Goal: Navigation & Orientation: Find specific page/section

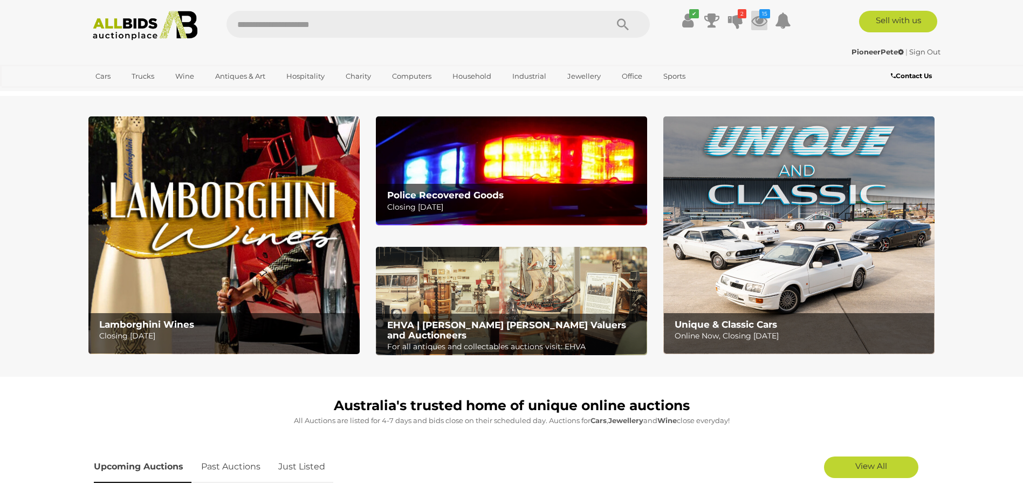
click at [759, 17] on icon "15" at bounding box center [764, 13] width 11 height 9
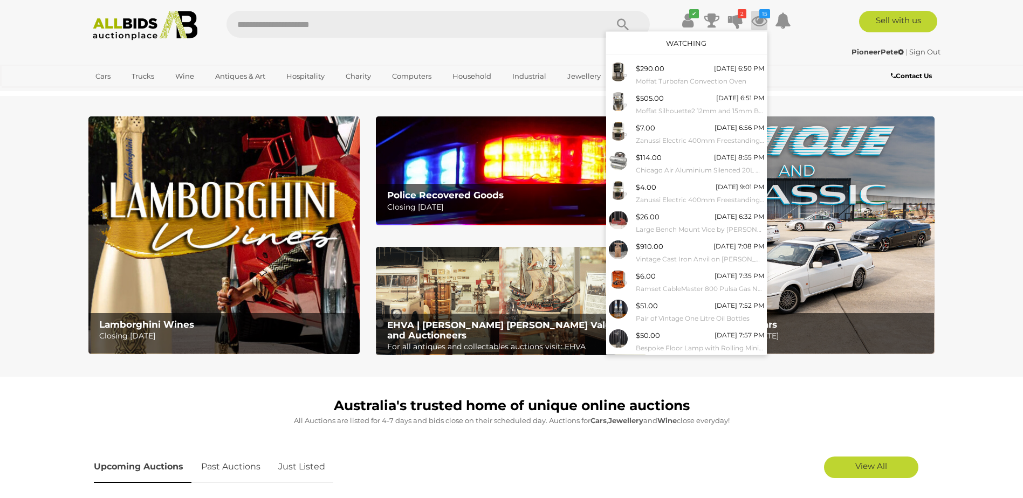
click at [759, 17] on icon "15" at bounding box center [764, 13] width 11 height 9
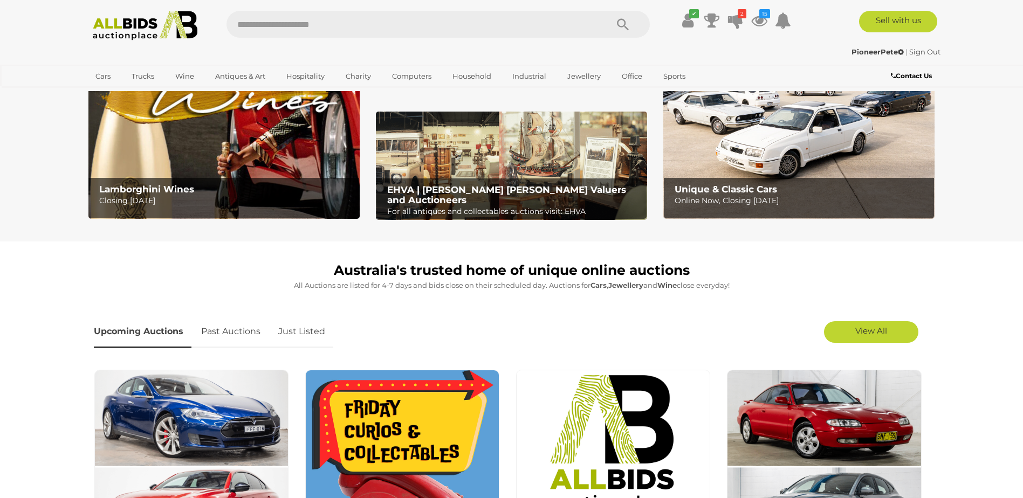
scroll to position [216, 0]
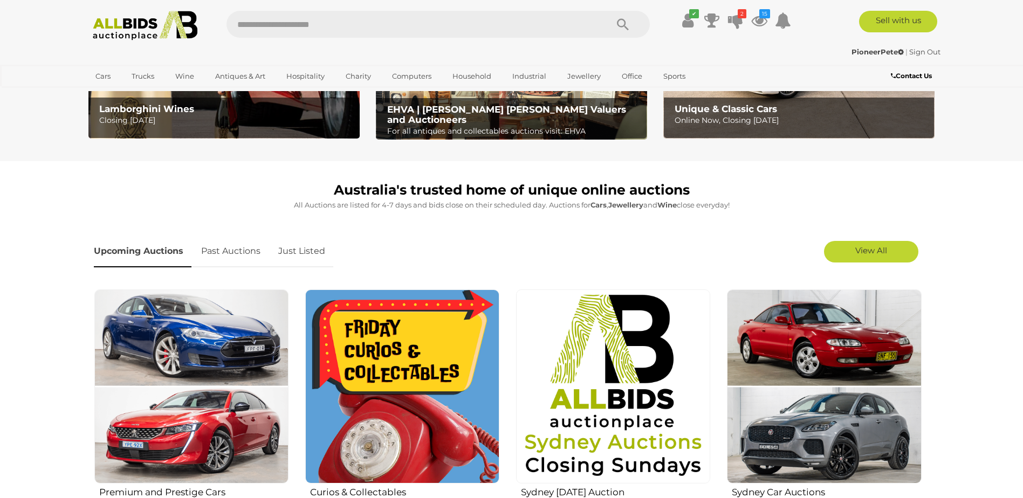
click at [308, 254] on link "Just Listed" at bounding box center [301, 252] width 63 height 32
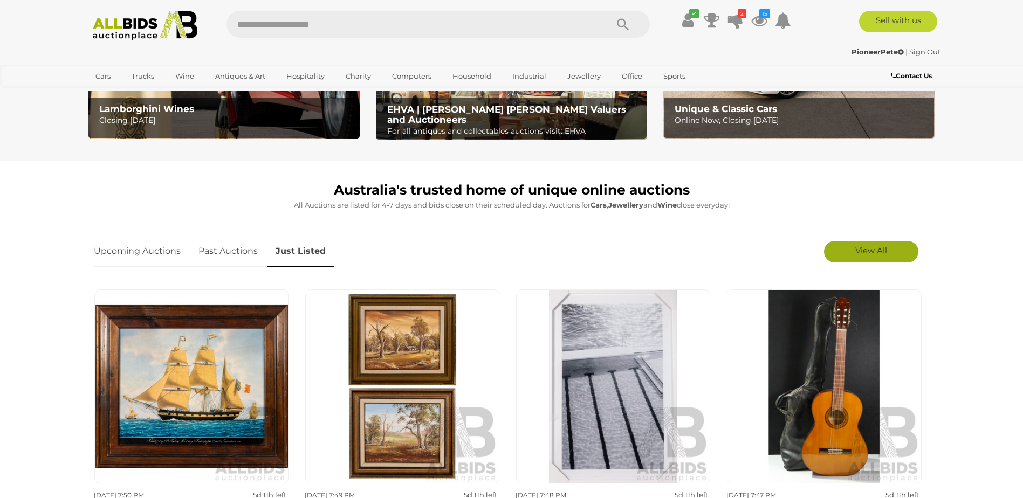
click at [879, 257] on link "View All" at bounding box center [871, 252] width 94 height 22
